Goal: Check status

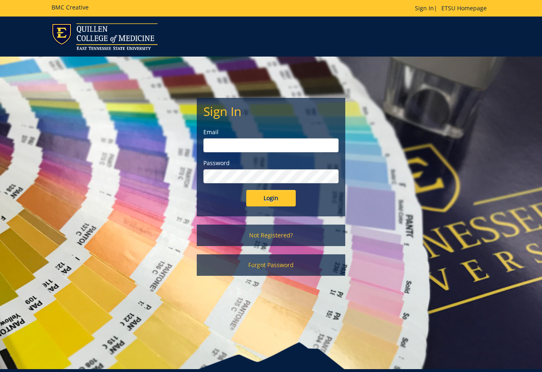
click at [218, 144] on input "email" at bounding box center [270, 145] width 135 height 14
type input "williamsmd6@etsu.edu"
click at [246, 190] on input "Login" at bounding box center [271, 198] width 50 height 17
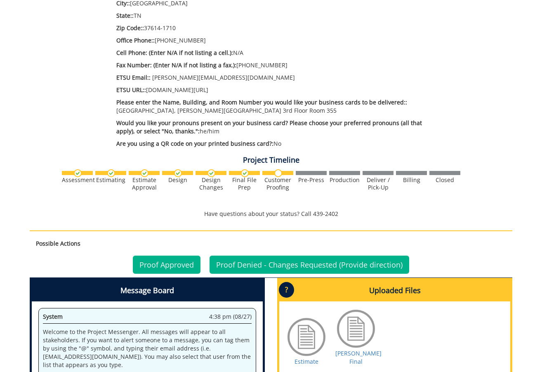
scroll to position [330, 0]
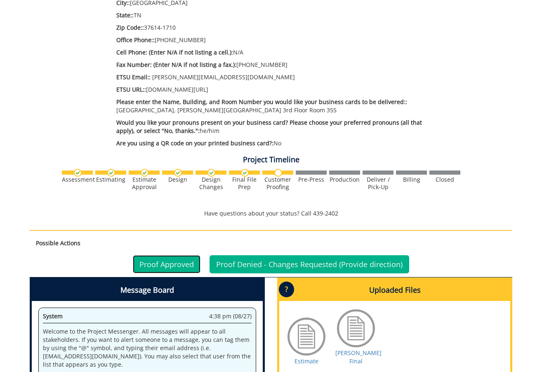
click at [156, 265] on link "Proof Approved" at bounding box center [167, 264] width 68 height 18
